Goal: Information Seeking & Learning: Check status

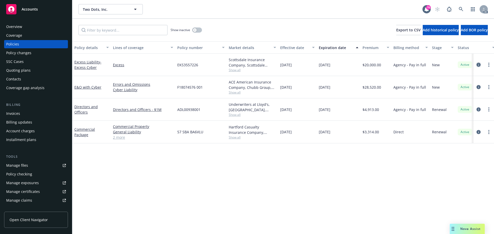
click at [479, 65] on icon "circleInformation" at bounding box center [479, 65] width 4 height 4
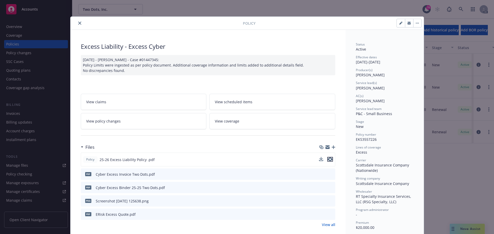
click at [330, 160] on icon "preview file" at bounding box center [330, 160] width 5 height 4
click at [78, 23] on icon "close" at bounding box center [79, 23] width 3 height 3
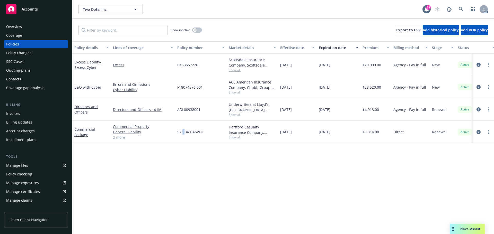
click at [184, 164] on div "Policy details Lines of coverage Policy number Market details Effective date Ex…" at bounding box center [283, 137] width 422 height 193
click at [196, 171] on div "Policy details Lines of coverage Policy number Market details Effective date Ex…" at bounding box center [283, 137] width 422 height 193
click at [366, 172] on div "Policy details Lines of coverage Policy number Market details Effective date Ex…" at bounding box center [283, 137] width 422 height 193
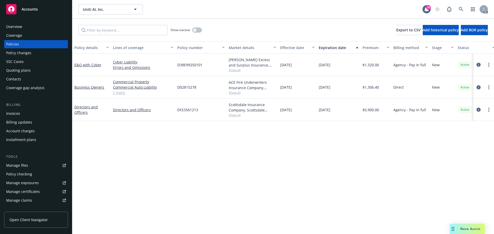
click at [310, 146] on div "Policy details Lines of coverage Policy number Market details Effective date Ex…" at bounding box center [283, 137] width 422 height 193
click at [480, 65] on icon "circleInformation" at bounding box center [479, 65] width 4 height 4
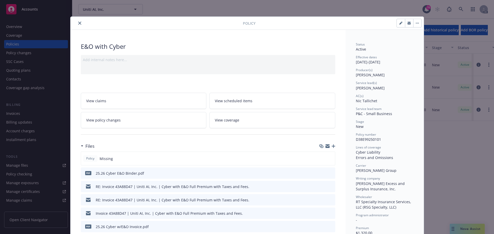
scroll to position [26, 0]
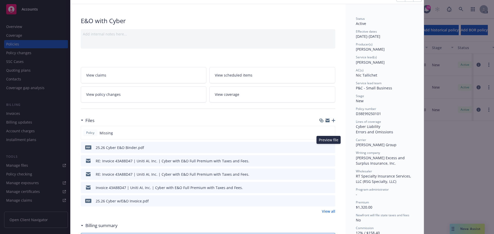
click at [330, 148] on icon "preview file" at bounding box center [330, 148] width 5 height 4
